Goal: Check status: Check status

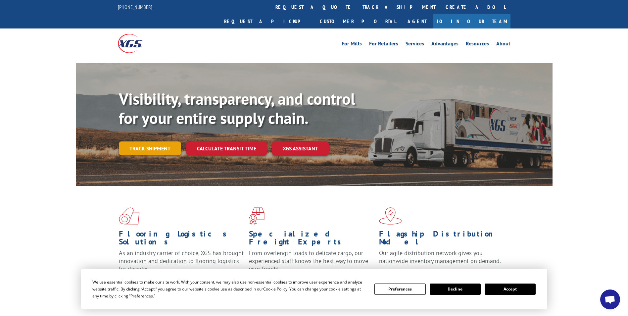
click at [168, 141] on link "Track shipment" at bounding box center [150, 148] width 62 height 14
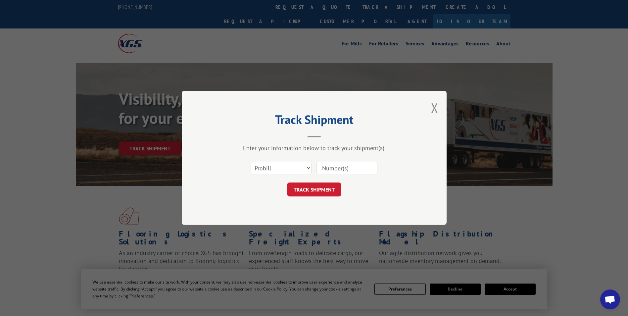
click at [343, 166] on input at bounding box center [347, 168] width 61 height 14
paste input "17355653"
type input "17355653"
click at [316, 190] on button "TRACK SHIPMENT" at bounding box center [314, 190] width 54 height 14
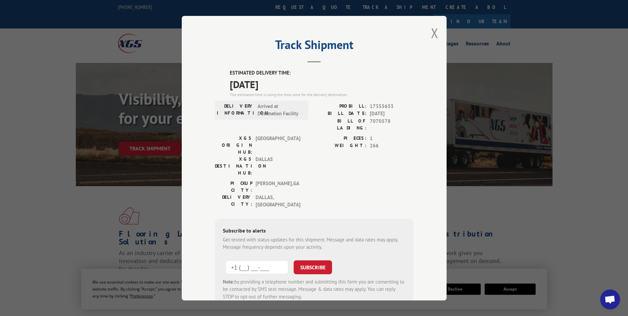
click at [239, 260] on input "+1 (___) ___-____" at bounding box center [257, 267] width 63 height 14
type input "[PHONE_NUMBER]"
click at [310, 260] on button "SUBSCRIBE" at bounding box center [313, 267] width 38 height 14
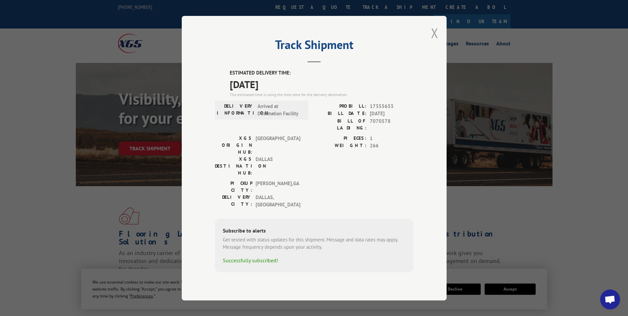
click at [433, 42] on button "Close modal" at bounding box center [434, 33] width 7 height 18
